Goal: Transaction & Acquisition: Obtain resource

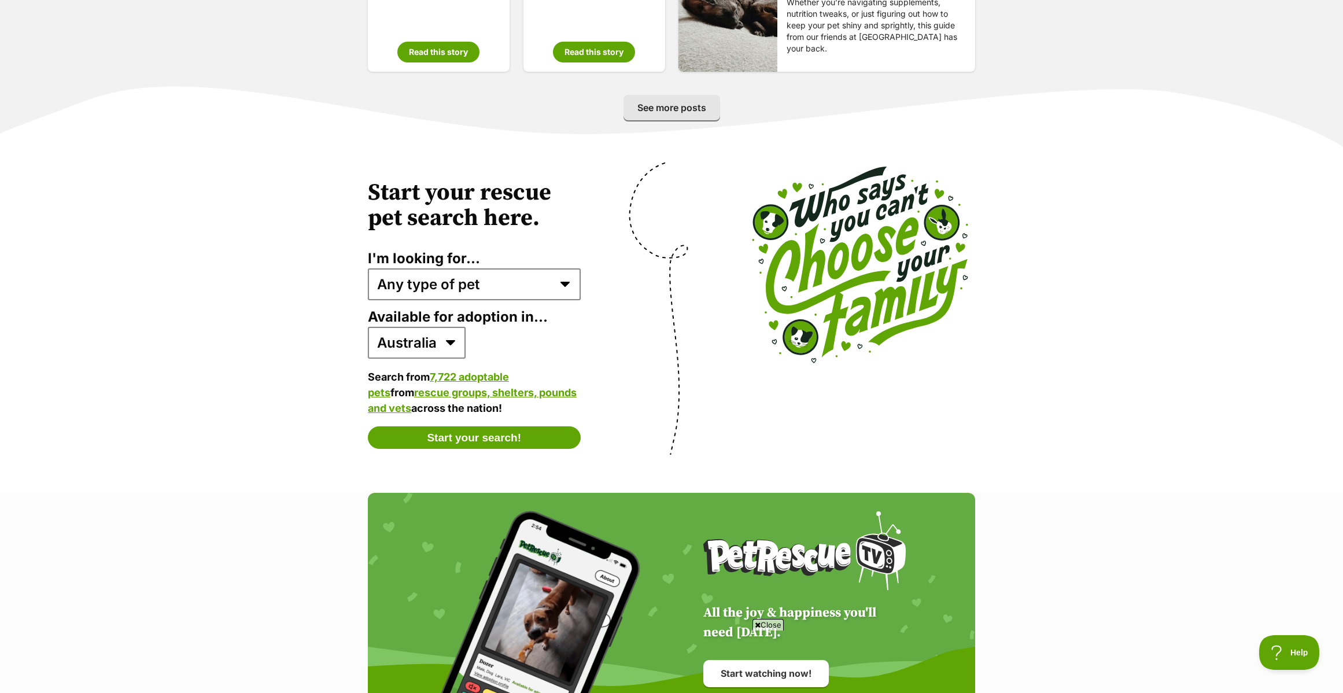
scroll to position [2140, 0]
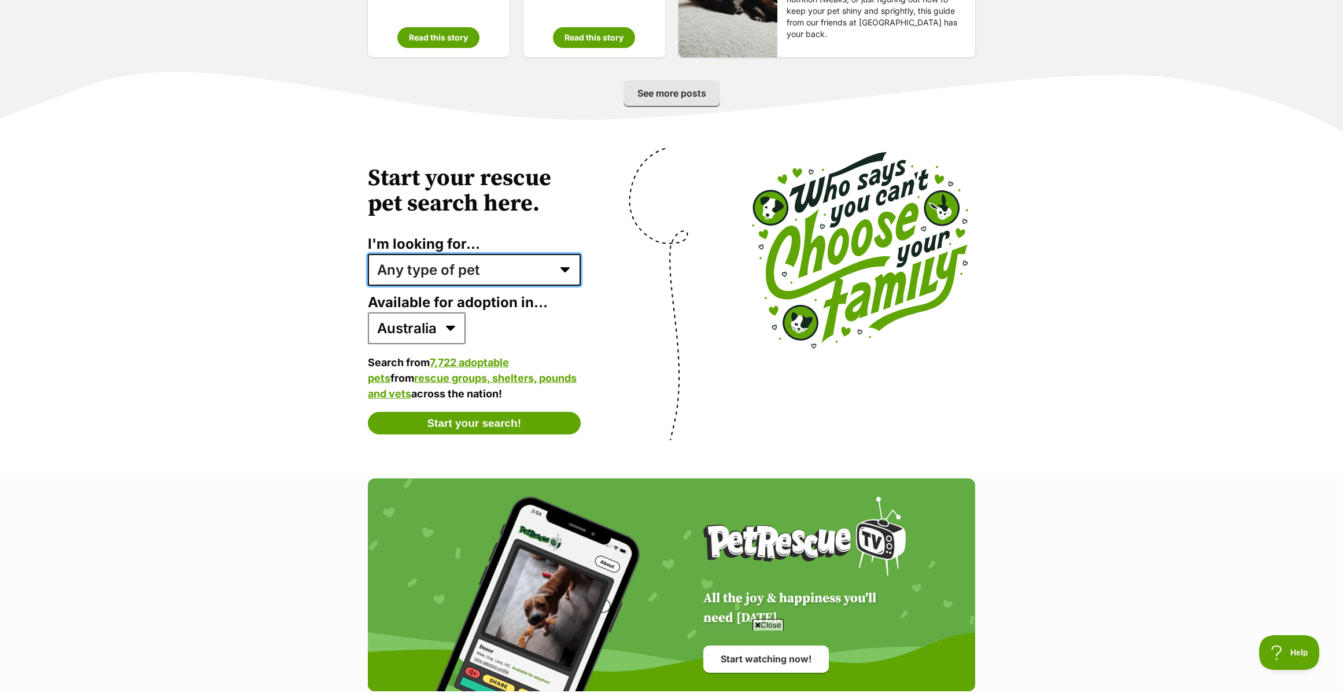
click at [564, 268] on select "Any type of pet Dogs Cats Other pets Pets looking for a home together Pets need…" at bounding box center [474, 269] width 213 height 31
select select "dogs"
click at [368, 254] on select "Any type of pet Dogs Cats Other pets Pets looking for a home together Pets need…" at bounding box center [474, 269] width 213 height 31
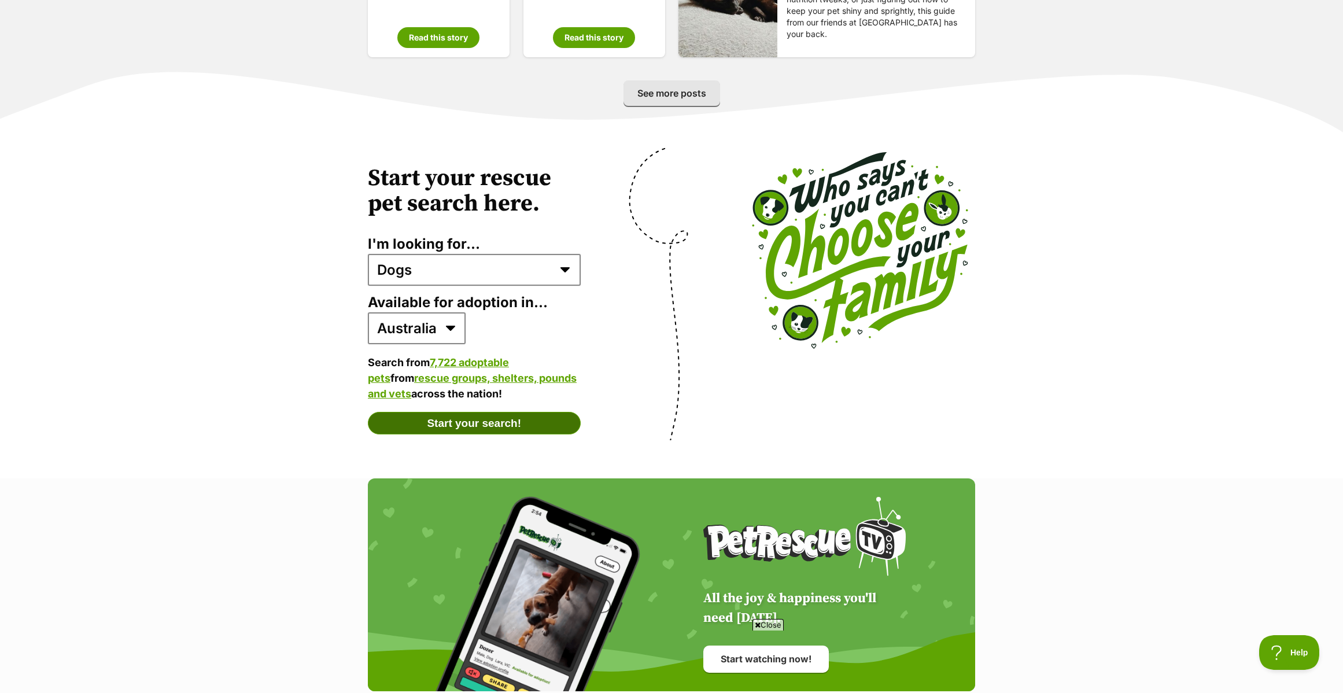
click at [480, 419] on button "Start your search!" at bounding box center [474, 423] width 213 height 23
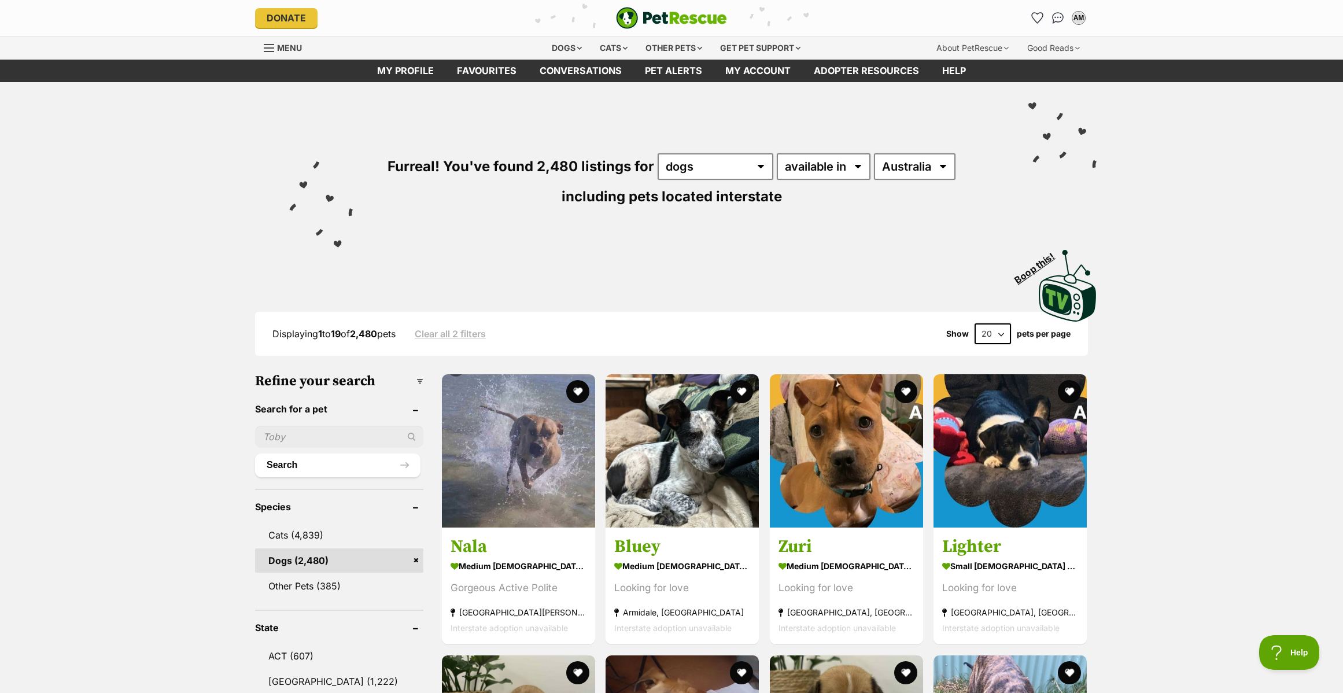
click at [268, 430] on input "text" at bounding box center [339, 437] width 168 height 22
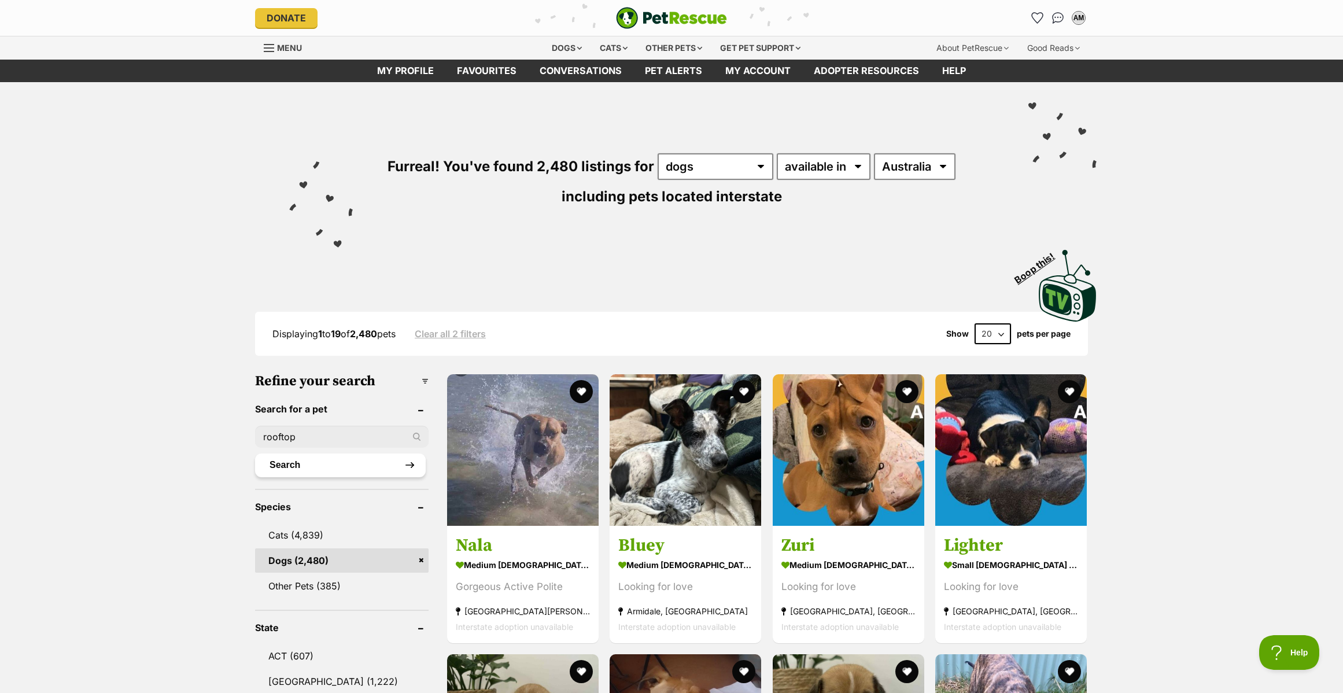
type input "rooftop"
click at [275, 468] on button "Search" at bounding box center [340, 465] width 171 height 23
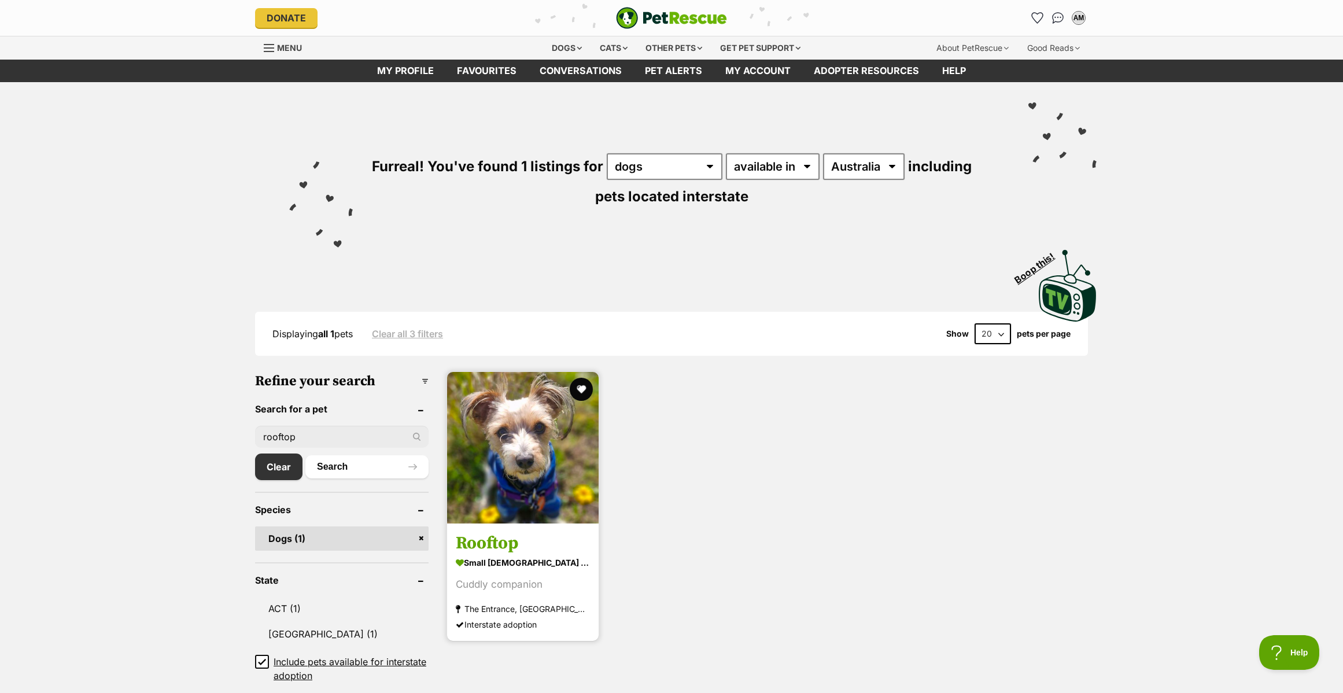
click at [482, 540] on h3 "Rooftop" at bounding box center [523, 543] width 134 height 22
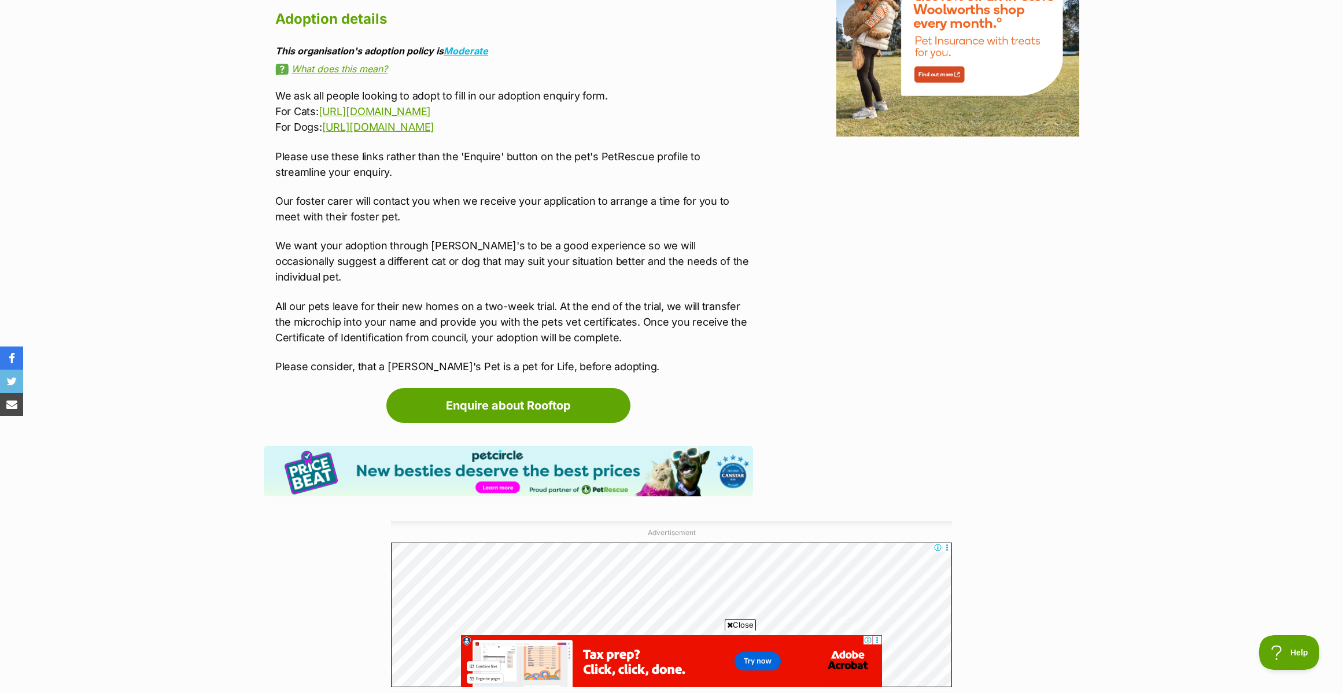
scroll to position [1331, 0]
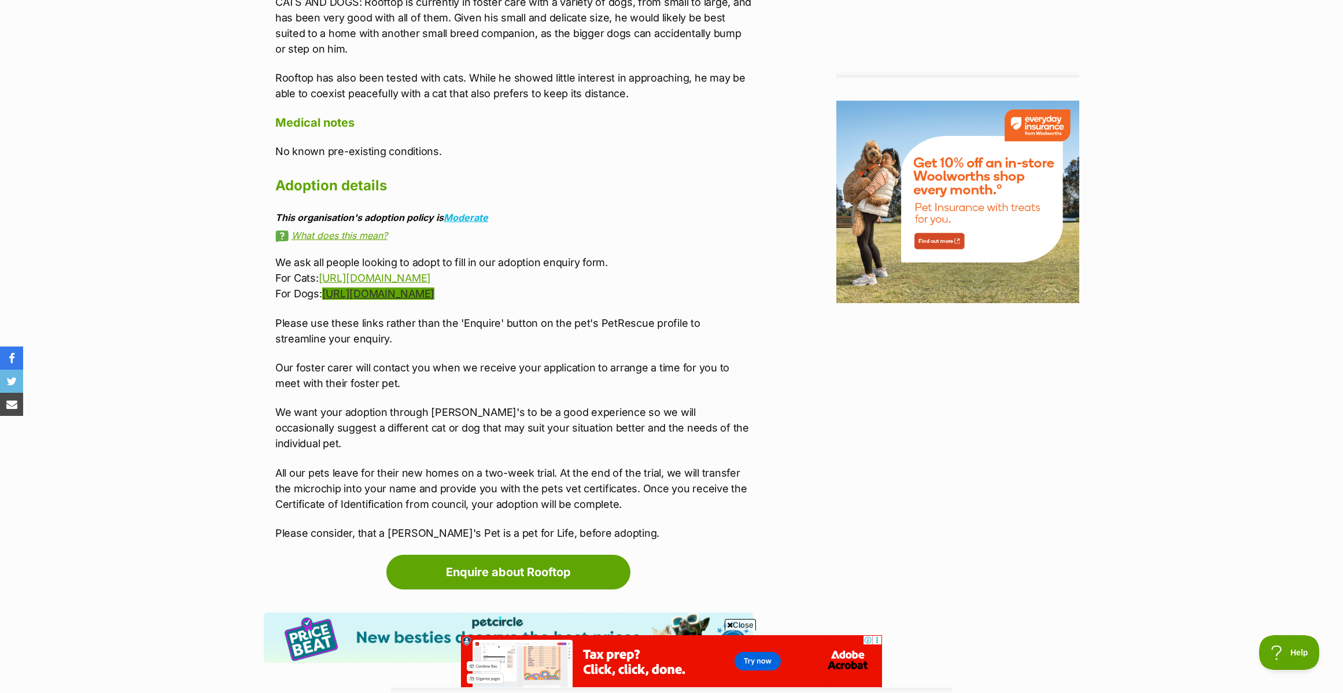
click at [432, 294] on link "[URL][DOMAIN_NAME]" at bounding box center [378, 294] width 112 height 12
